Goal: Find specific page/section: Find specific page/section

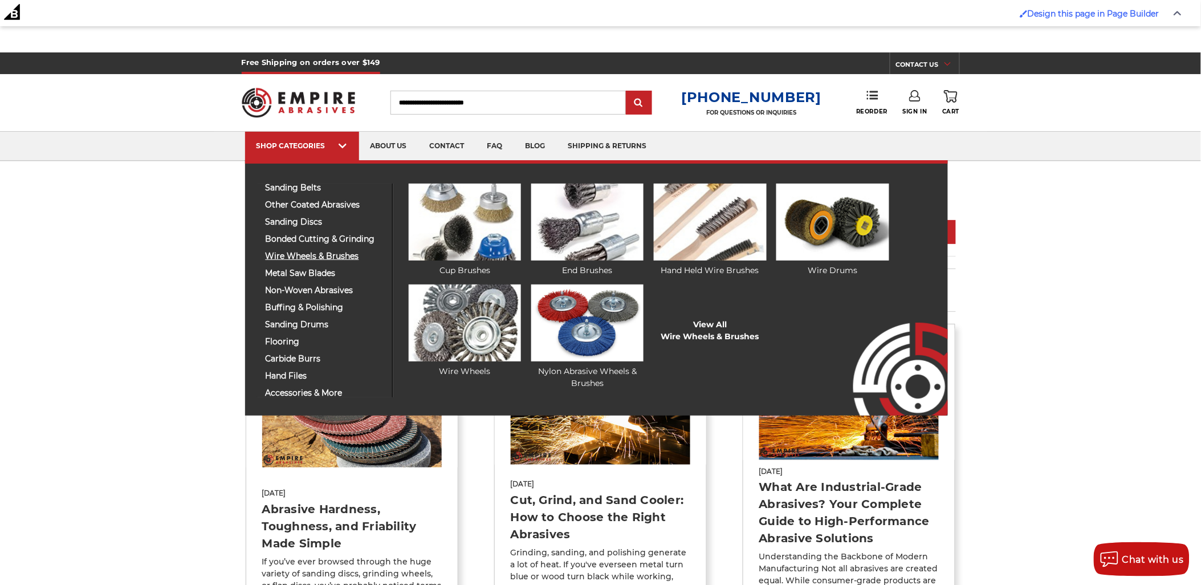
click at [301, 260] on span "wire wheels & brushes" at bounding box center [325, 256] width 118 height 9
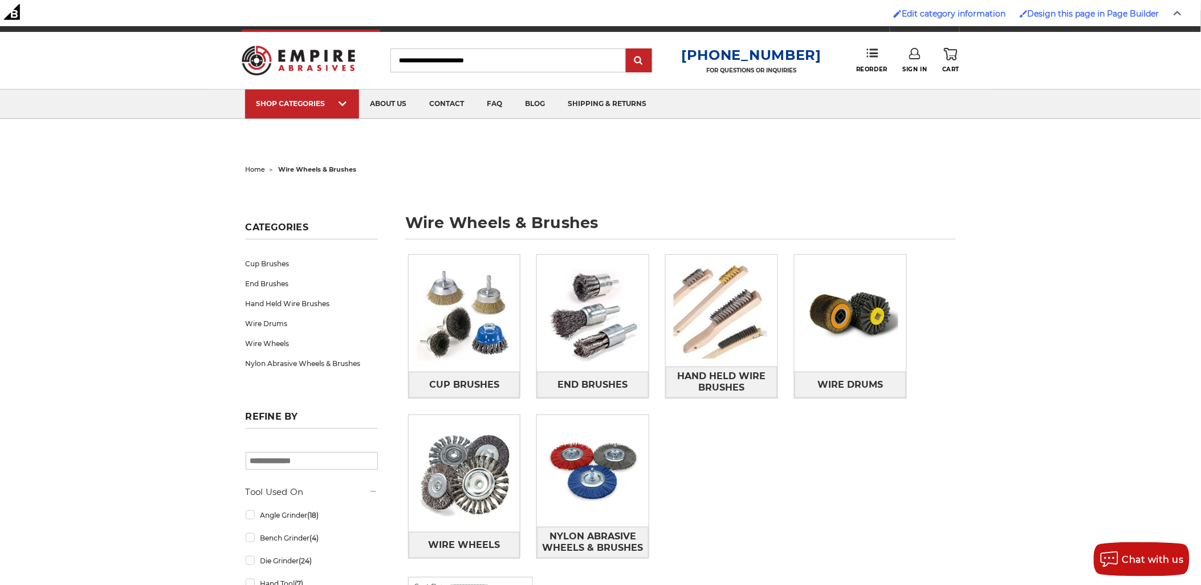
scroll to position [63, 0]
